Goal: Check status: Check status

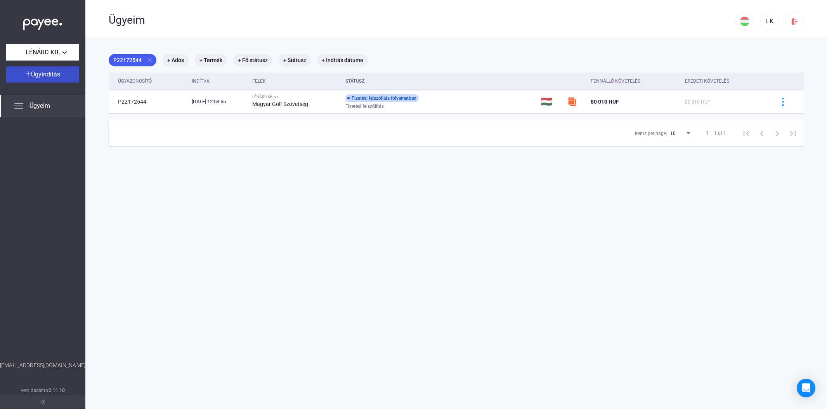
click at [48, 75] on span "Ügyindítás" at bounding box center [45, 74] width 29 height 7
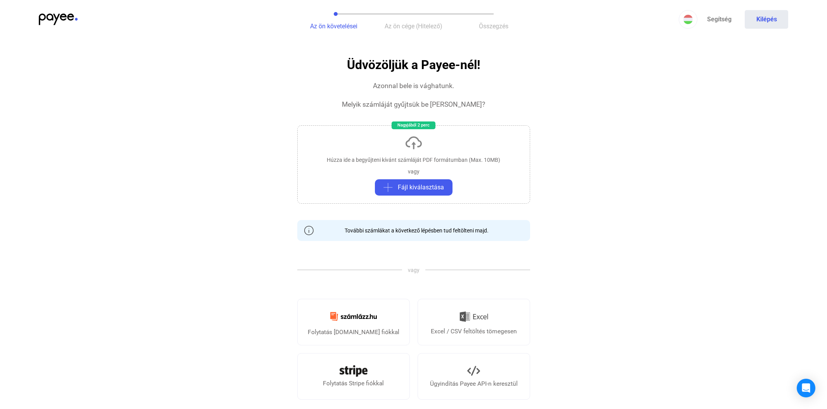
click at [54, 16] on img at bounding box center [58, 20] width 39 height 12
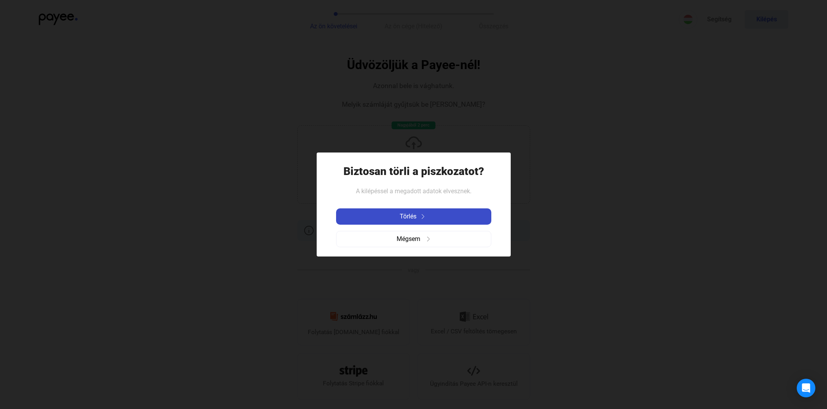
click at [412, 218] on span "Törlés" at bounding box center [408, 216] width 17 height 9
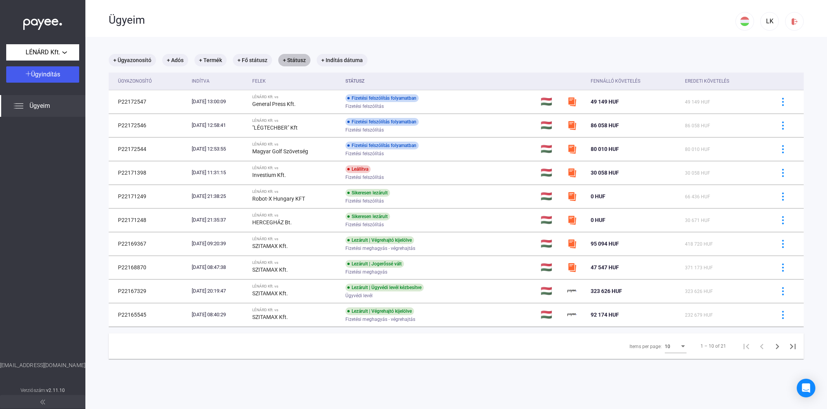
click at [294, 58] on mat-chip "+ Státusz" at bounding box center [294, 60] width 32 height 12
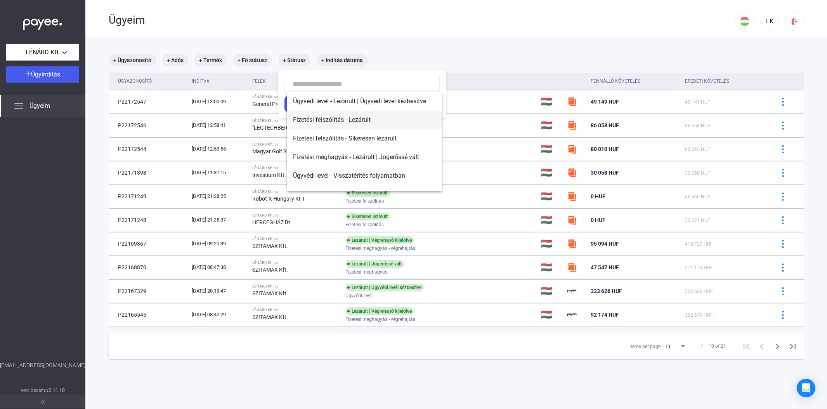
scroll to position [0, 0]
click at [398, 60] on div at bounding box center [413, 204] width 827 height 409
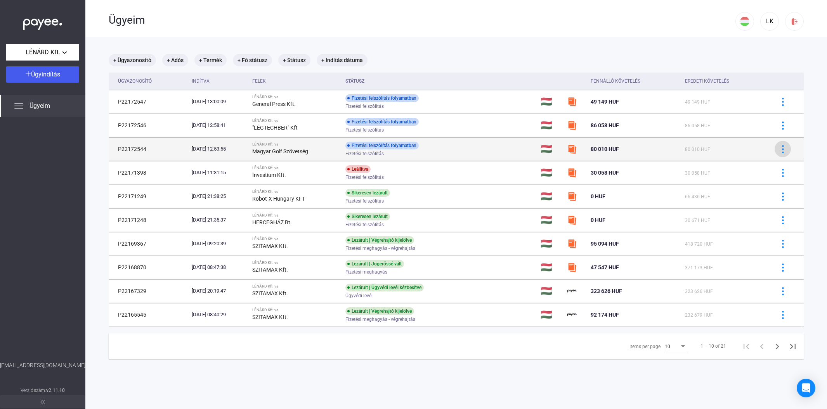
click at [782, 148] on img at bounding box center [783, 149] width 8 height 8
click at [782, 148] on div at bounding box center [413, 204] width 827 height 409
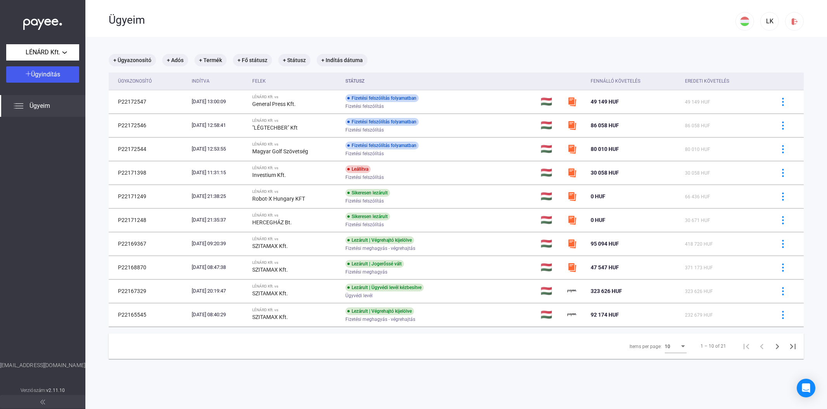
click at [42, 106] on span "Ügyeim" at bounding box center [40, 105] width 21 height 9
click at [64, 53] on div "LÉNÁRD Kft." at bounding box center [43, 53] width 68 height 10
click at [64, 53] on div at bounding box center [413, 204] width 827 height 409
click at [45, 101] on div "Ügyeim" at bounding box center [42, 106] width 85 height 22
click at [39, 107] on span "Ügyeim" at bounding box center [40, 105] width 21 height 9
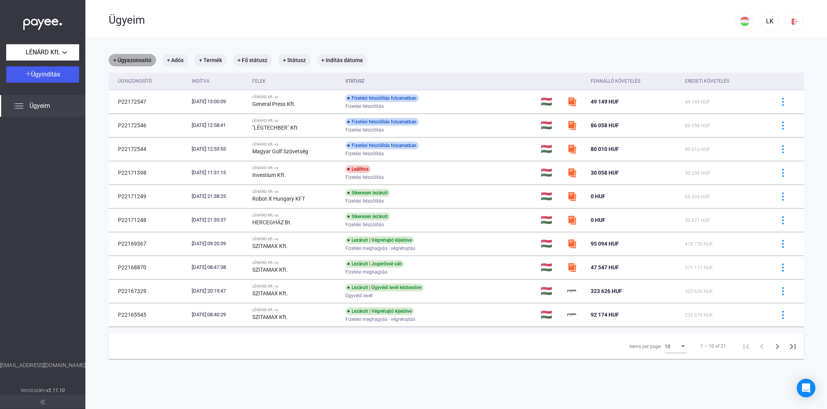
click at [142, 59] on mat-chip "+ Ügyazonosító" at bounding box center [132, 60] width 47 height 12
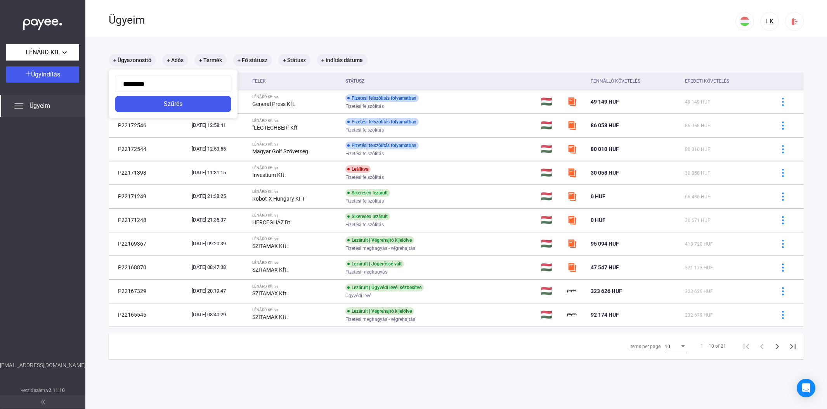
scroll to position [0, 0]
click at [127, 83] on input "*********" at bounding box center [173, 83] width 116 height 16
type input "*********"
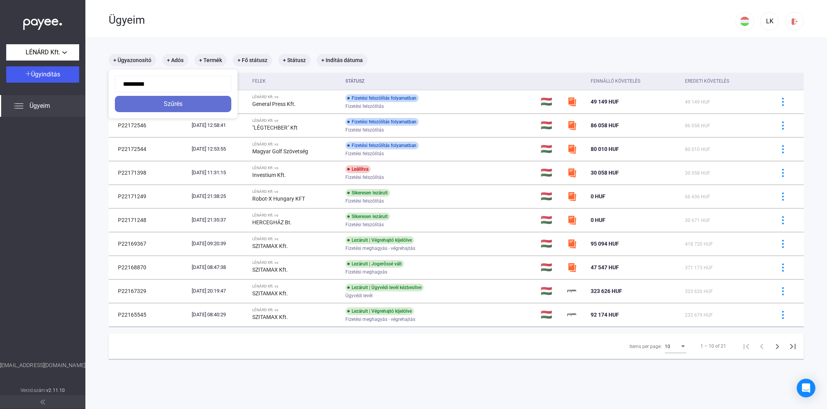
click at [169, 102] on div "Szűrés" at bounding box center [173, 103] width 112 height 9
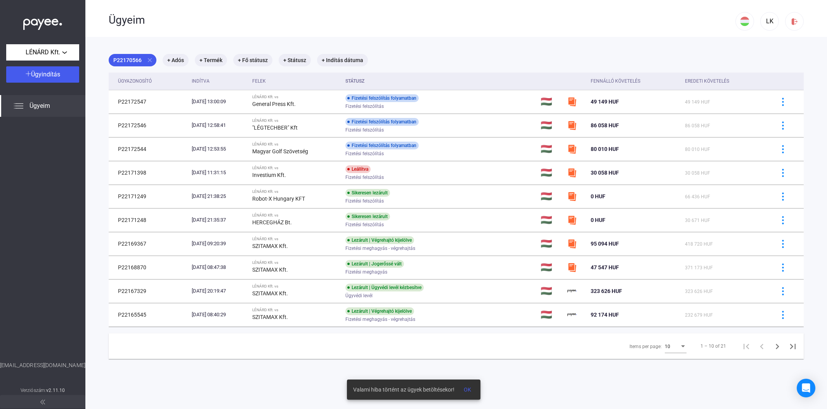
click at [466, 389] on span "OK" at bounding box center [467, 390] width 7 height 6
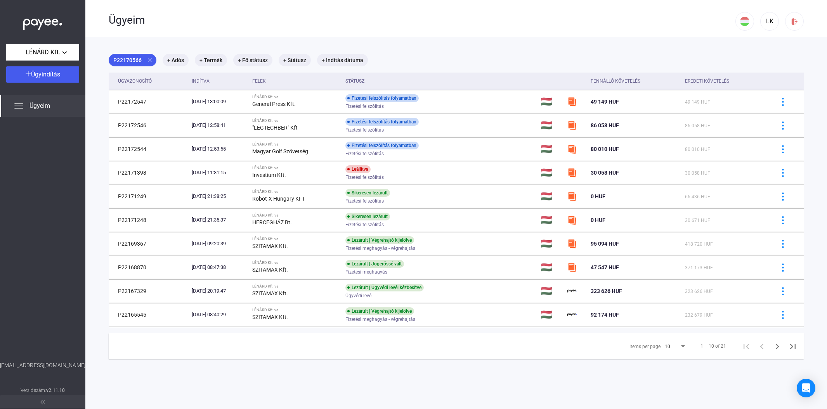
scroll to position [1, 0]
click at [132, 61] on mat-chip "P22170566 close" at bounding box center [133, 59] width 48 height 12
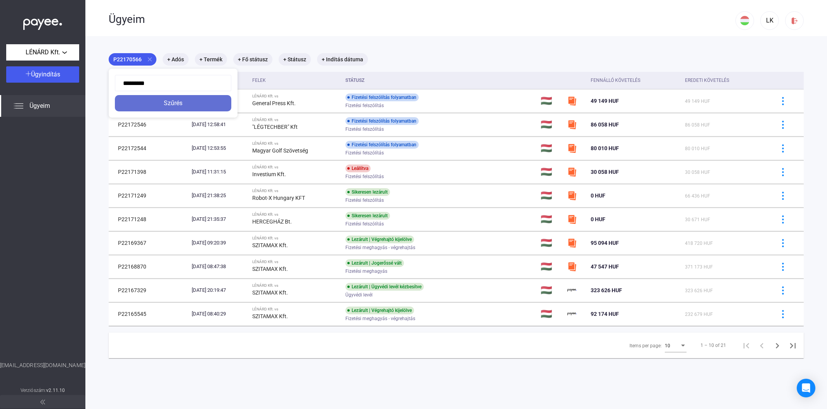
click at [176, 106] on div "Szűrés" at bounding box center [173, 103] width 112 height 9
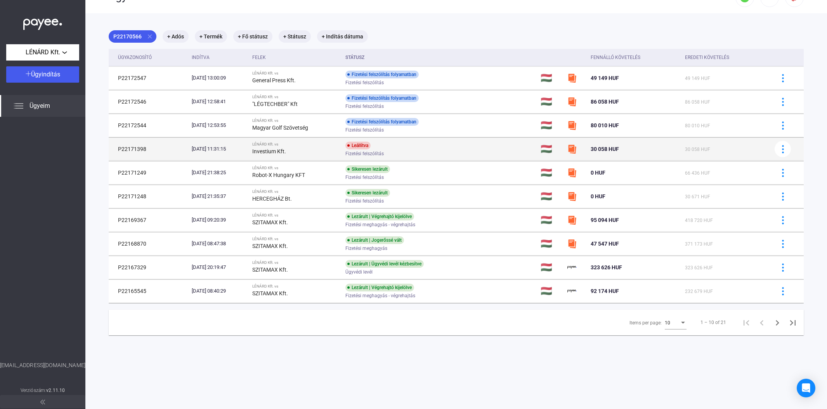
scroll to position [0, 0]
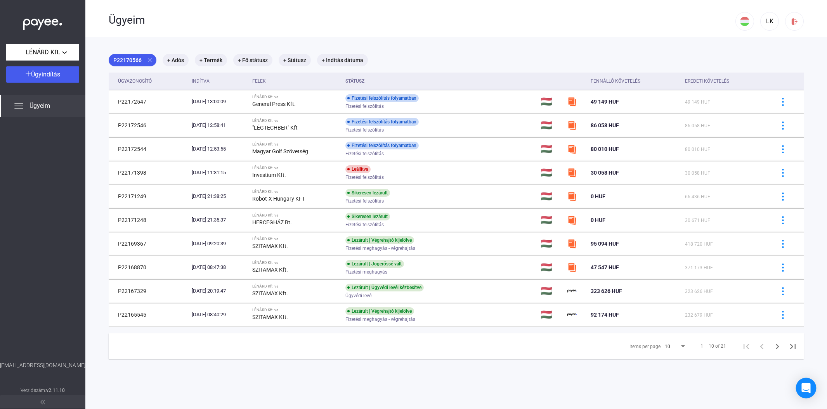
click at [806, 389] on icon "Open Intercom Messenger" at bounding box center [806, 388] width 9 height 10
